Goal: Use online tool/utility: Use online tool/utility

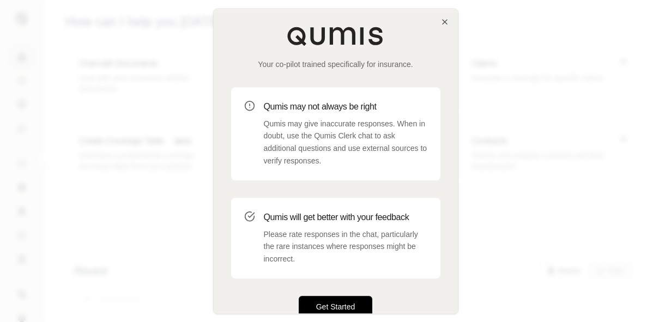
click at [349, 302] on button "Get Started" at bounding box center [336, 307] width 74 height 22
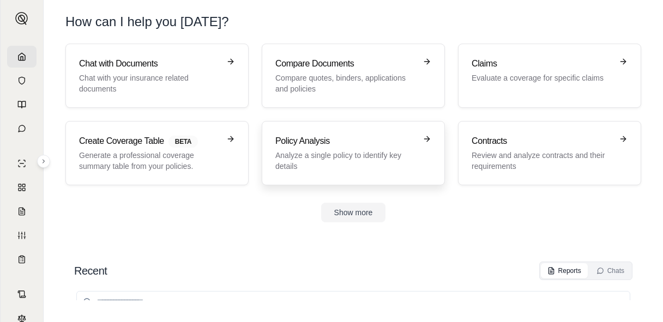
click at [383, 141] on h3 "Policy Analysis" at bounding box center [345, 141] width 141 height 13
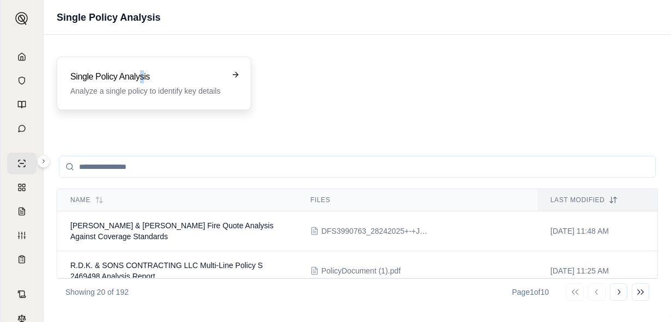
click at [142, 70] on div "Single Policy Analysis Analyze a single policy to identify key details" at bounding box center [154, 83] width 195 height 53
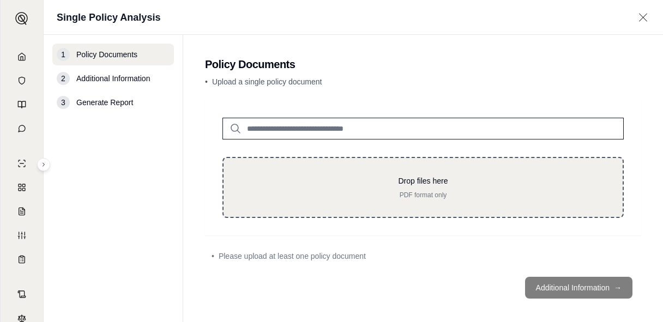
click at [394, 181] on p "Drop files here" at bounding box center [423, 180] width 364 height 11
type input "**********"
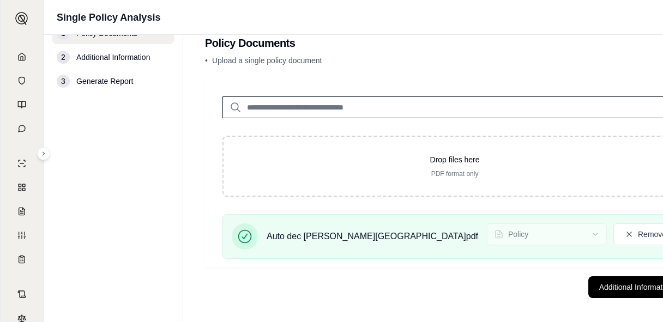
scroll to position [28, 0]
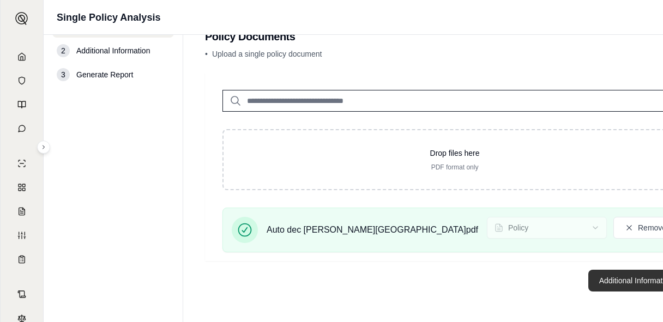
click at [588, 279] on button "Additional Information →" at bounding box center [641, 281] width 107 height 22
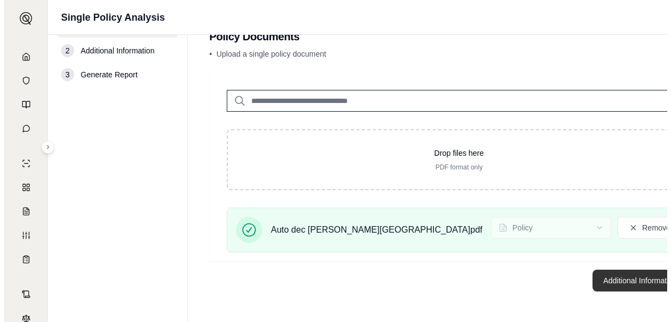
scroll to position [0, 0]
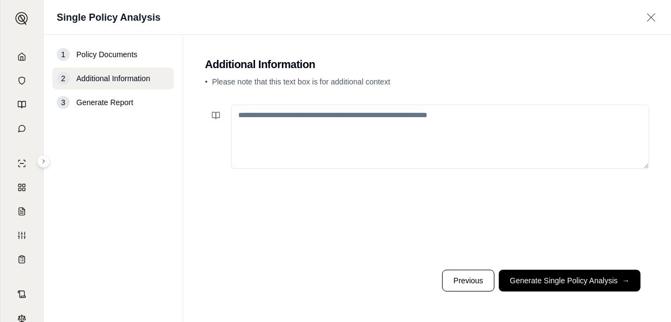
click at [439, 126] on textarea at bounding box center [440, 137] width 418 height 64
paste textarea "**********"
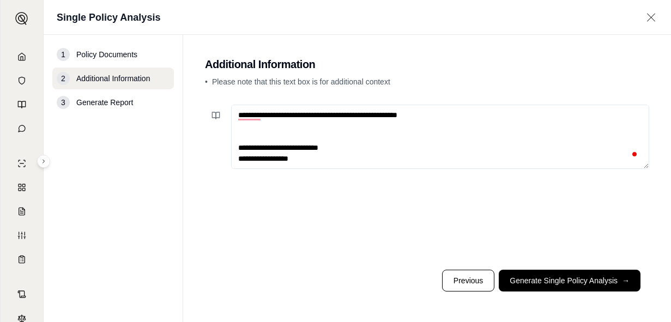
scroll to position [202, 0]
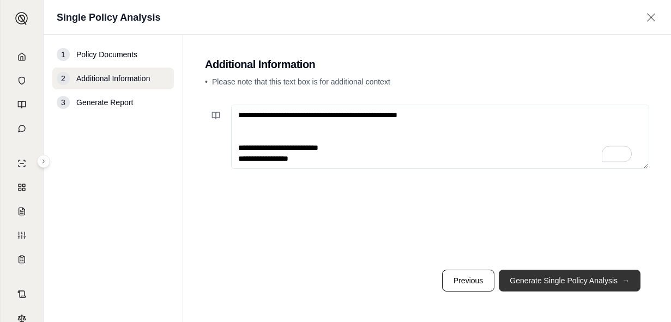
type textarea "**********"
click at [588, 284] on button "Generate Single Policy Analysis →" at bounding box center [570, 281] width 142 height 22
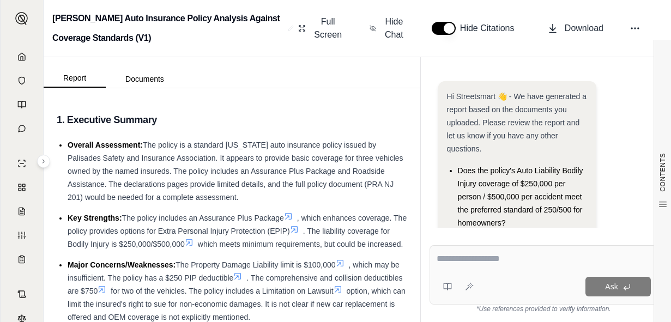
scroll to position [110, 0]
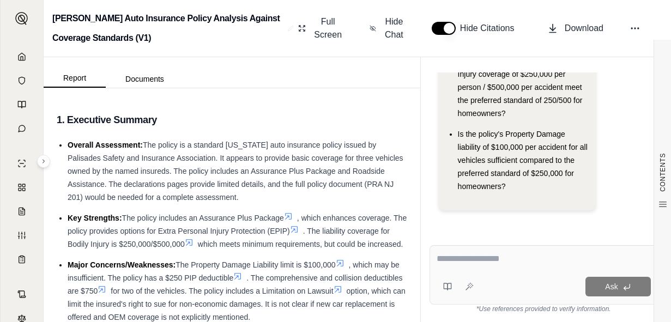
drag, startPoint x: 79, startPoint y: 190, endPoint x: 82, endPoint y: 177, distance: 12.8
click at [79, 190] on li "Overall Assessment: The policy is a standard [US_STATE] auto insurance policy i…" at bounding box center [238, 170] width 340 height 65
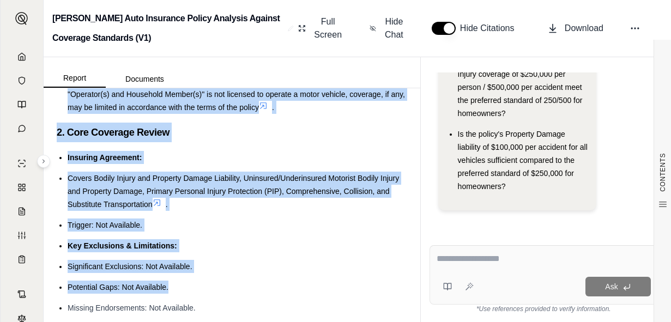
scroll to position [1444, 0]
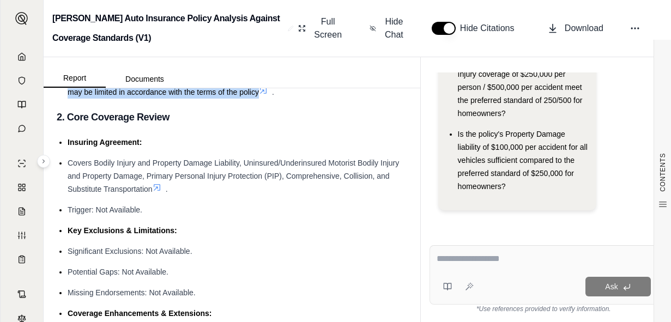
drag, startPoint x: 69, startPoint y: 160, endPoint x: 274, endPoint y: 120, distance: 208.8
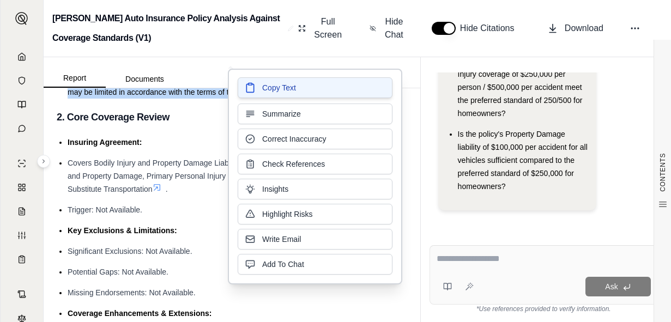
click at [304, 92] on button "Copy Text" at bounding box center [315, 87] width 155 height 21
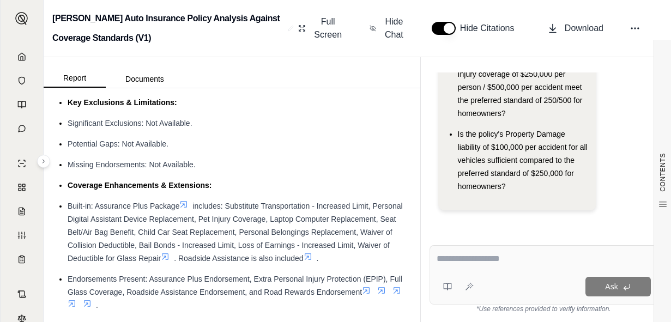
scroll to position [1553, 0]
